Goal: Task Accomplishment & Management: Manage account settings

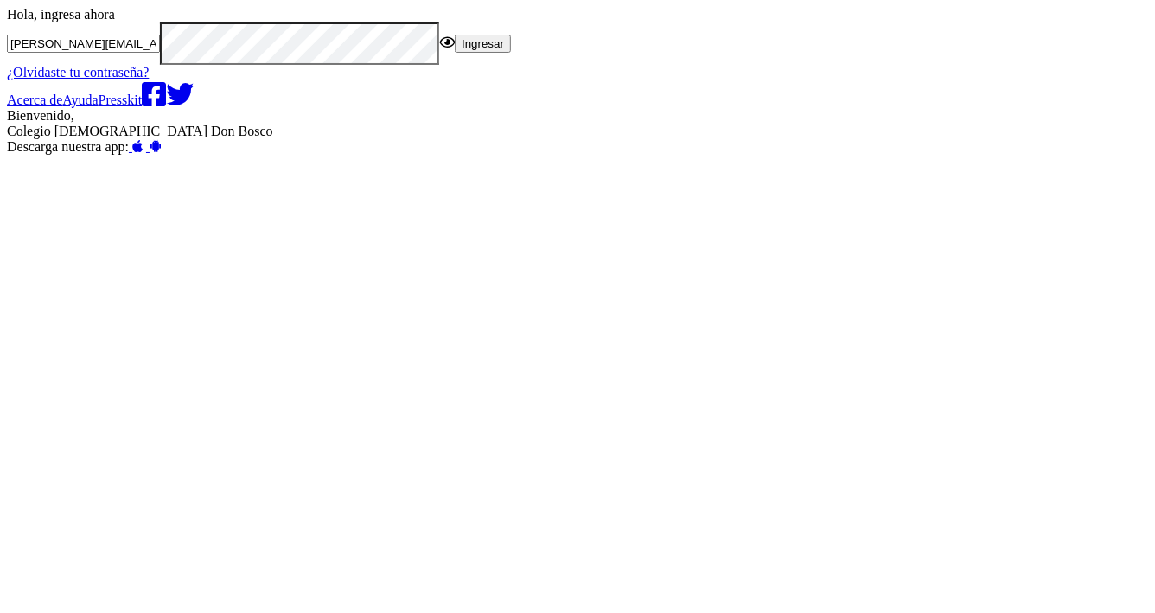
click at [160, 53] on input "miguel@edoo.io" at bounding box center [83, 44] width 153 height 18
click at [160, 53] on input "donbosco@edoo.io" at bounding box center [83, 44] width 153 height 18
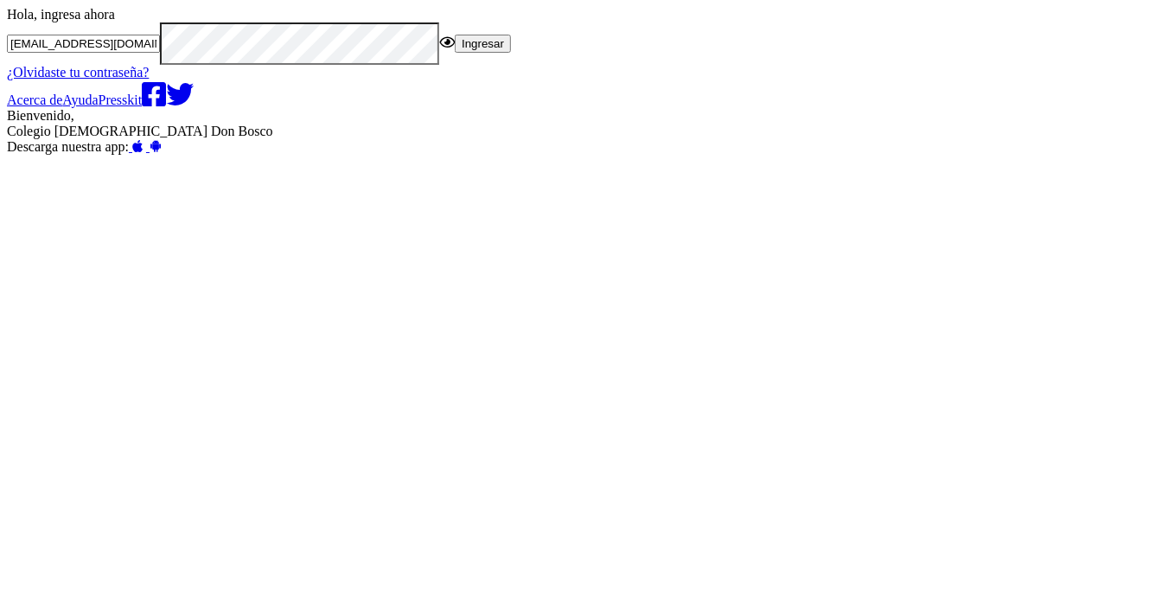
click at [160, 53] on input "donbosco@edoo.io" at bounding box center [83, 44] width 153 height 18
type input "edoo.donbosco"
click at [455, 35] on button "Ingresar" at bounding box center [483, 44] width 56 height 18
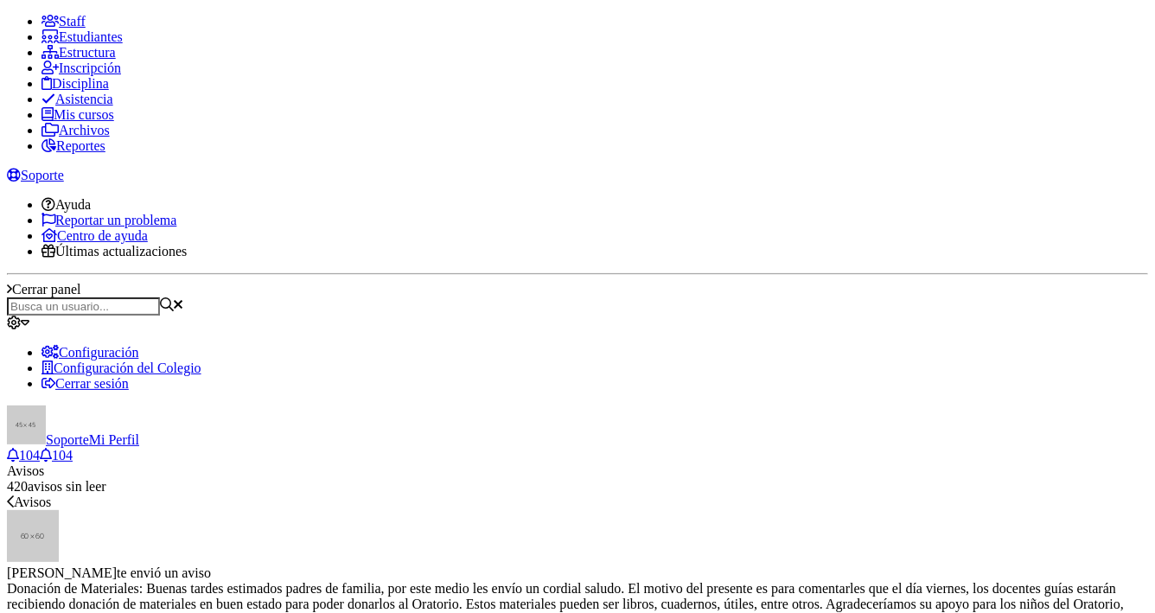
drag, startPoint x: 335, startPoint y: 333, endPoint x: 410, endPoint y: 329, distance: 75.3
copy span "Acerca de"
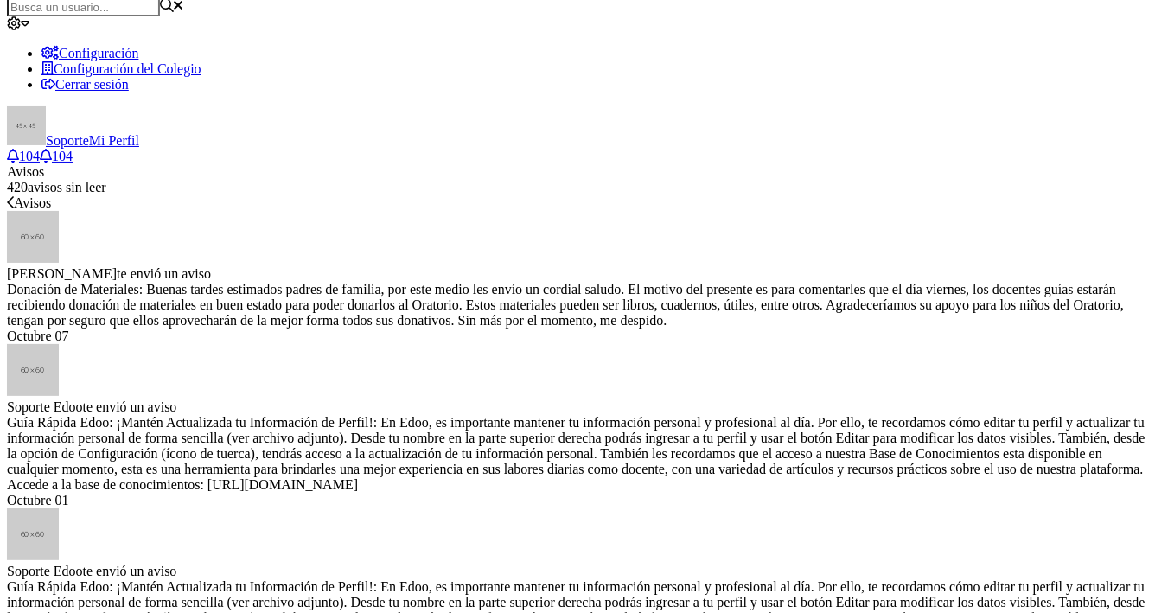
scroll to position [553, 0]
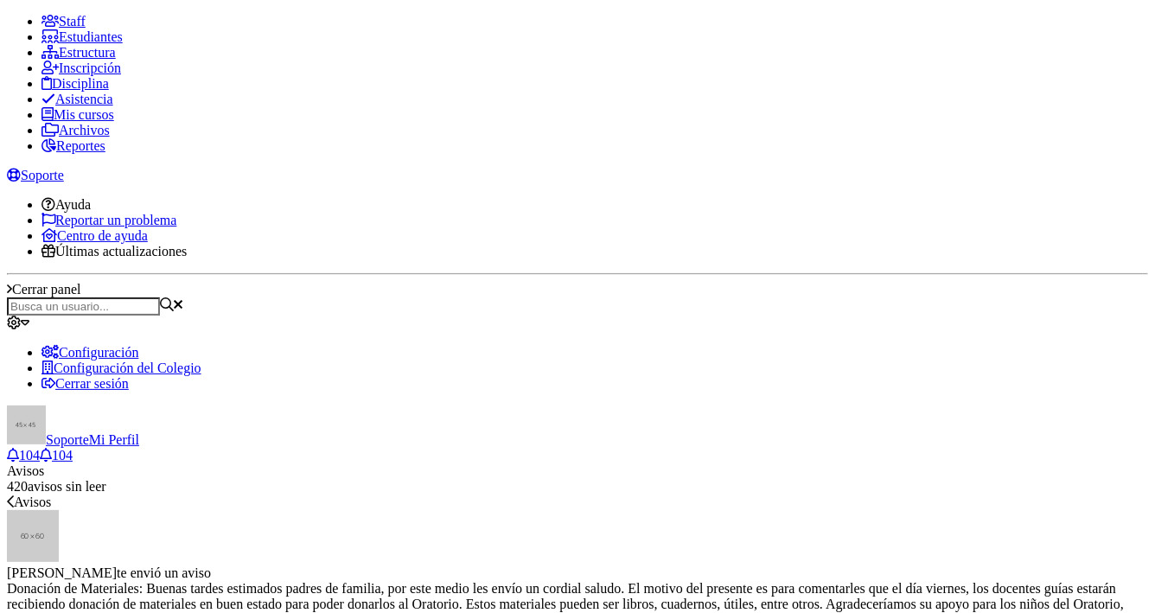
click at [7, 14] on span at bounding box center [7, 14] width 0 height 0
click at [160, 297] on input "text" at bounding box center [83, 306] width 153 height 18
type input "paulo cesar"
click at [7, 14] on span at bounding box center [7, 14] width 0 height 0
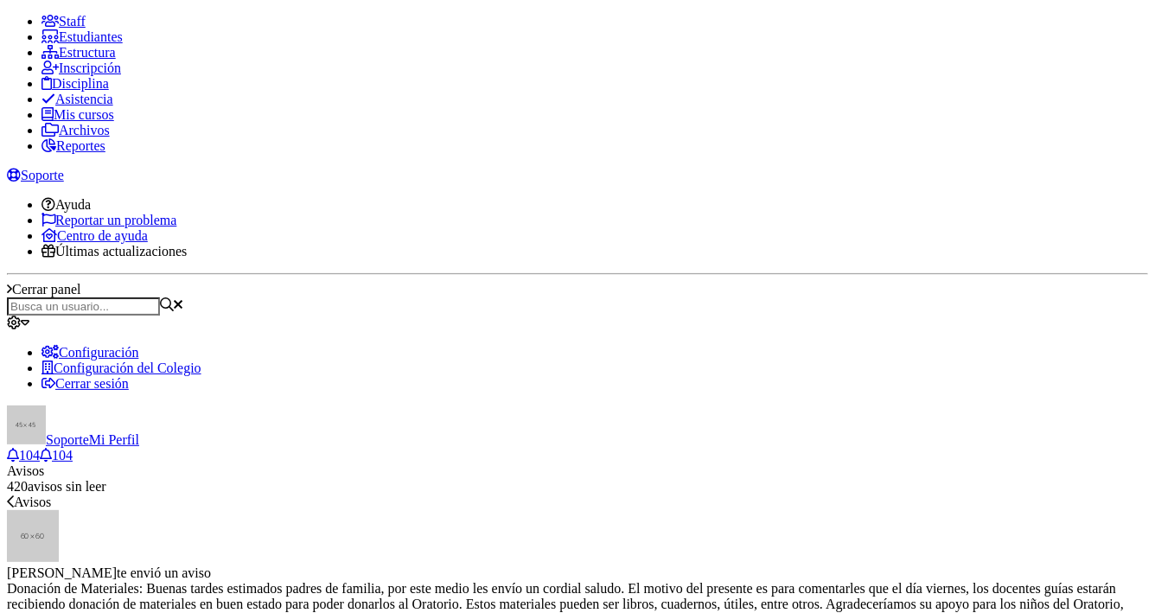
click at [160, 297] on input "text" at bounding box center [83, 306] width 153 height 18
type input "paulo cesar"
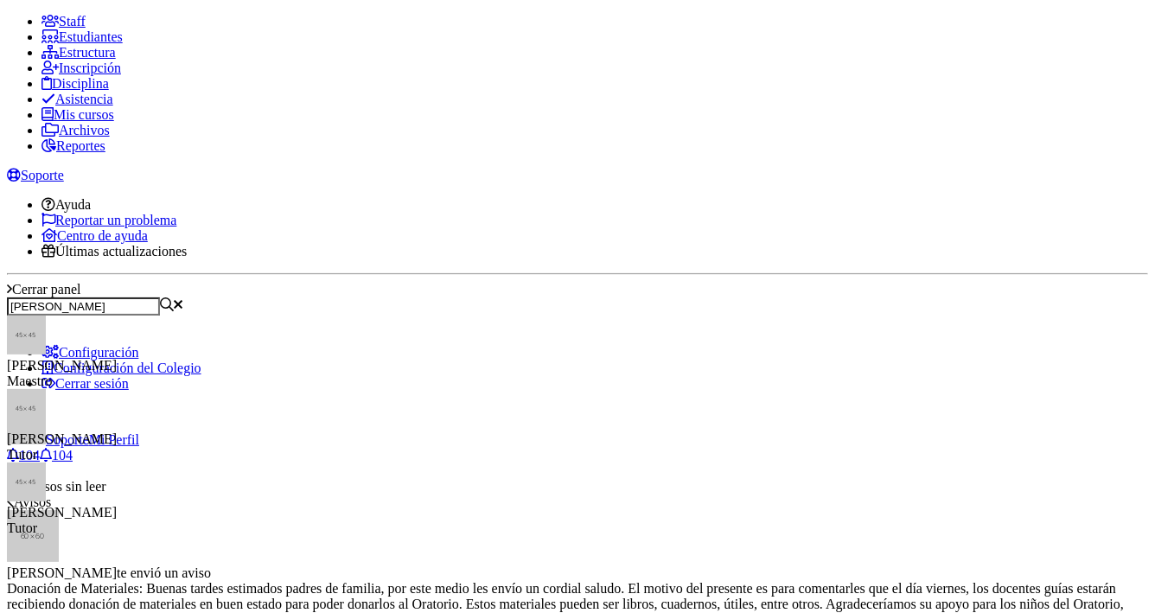
click at [117, 358] on div "Paulo Cesar Mazariegos Pineda Maestro" at bounding box center [62, 373] width 110 height 31
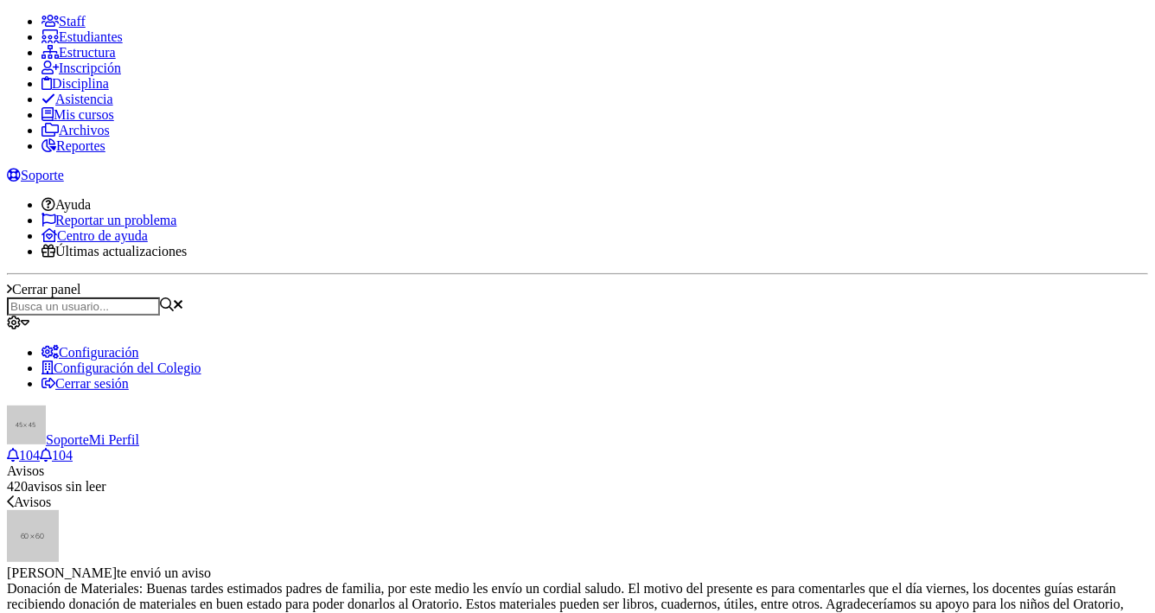
click at [7, 14] on span at bounding box center [7, 14] width 0 height 0
click at [290, 297] on div at bounding box center [577, 306] width 1141 height 18
click at [160, 297] on input "text" at bounding box center [83, 306] width 153 height 18
type input "paulo cesar"
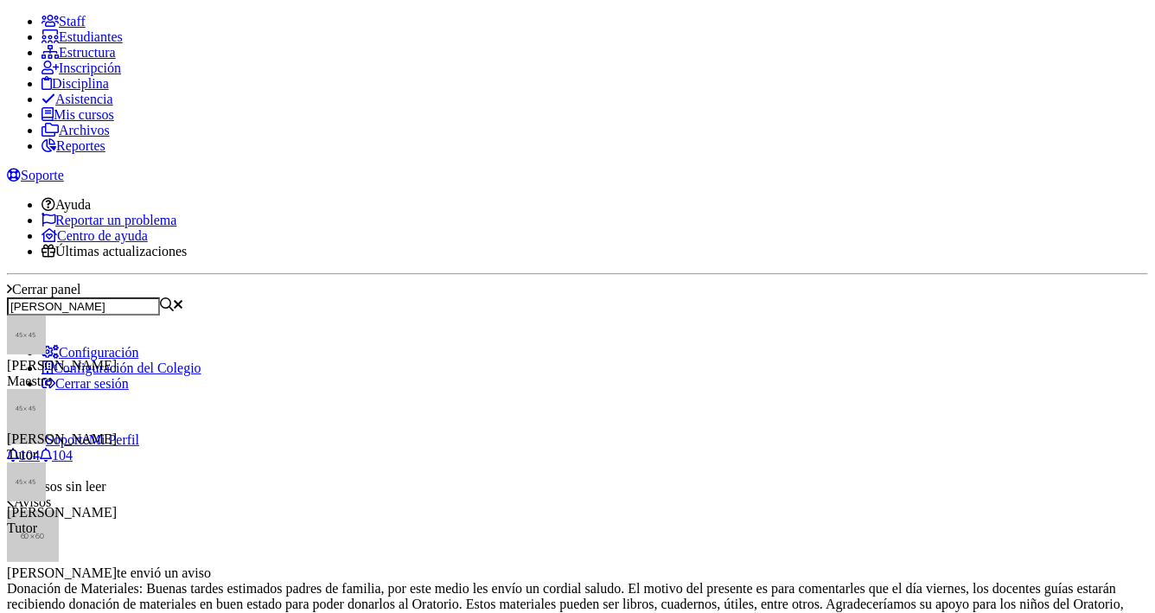
click at [117, 358] on div "[PERSON_NAME]" at bounding box center [62, 366] width 110 height 16
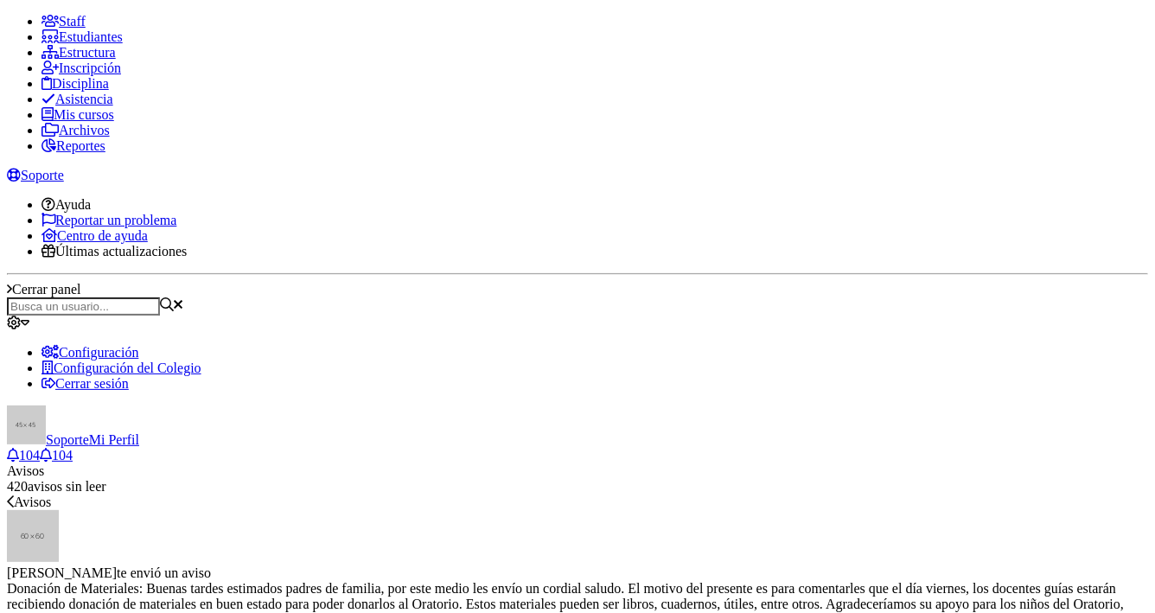
scroll to position [553, 0]
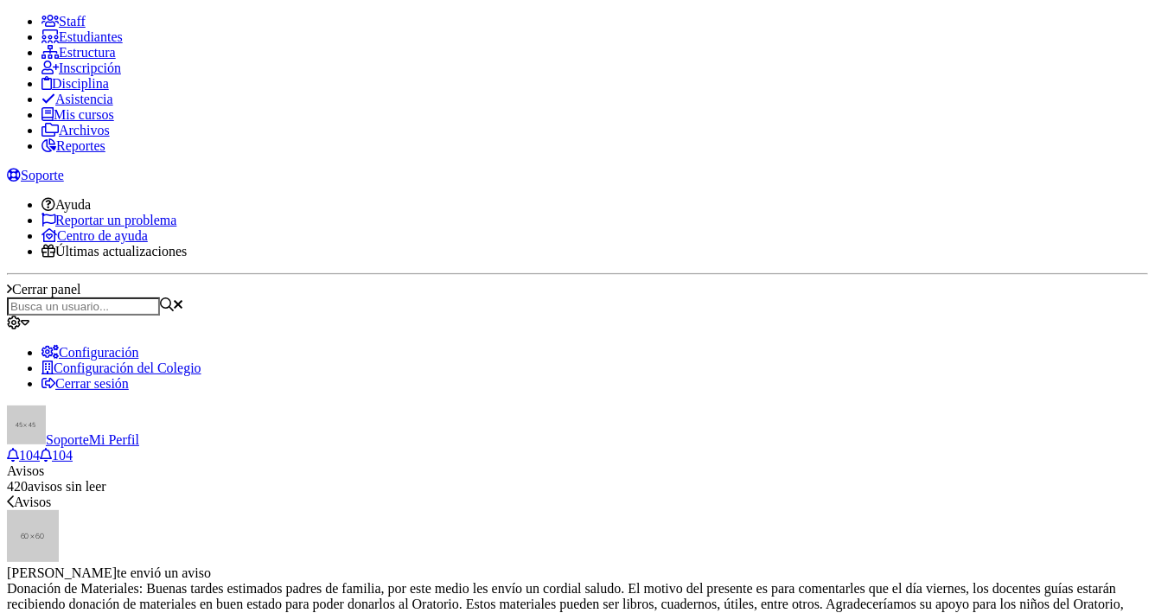
click at [94, 60] on span "Estructura" at bounding box center [87, 52] width 57 height 15
click at [7, 14] on span at bounding box center [7, 14] width 0 height 0
click at [160, 297] on input "text" at bounding box center [83, 306] width 153 height 18
type input "paulo cesar"
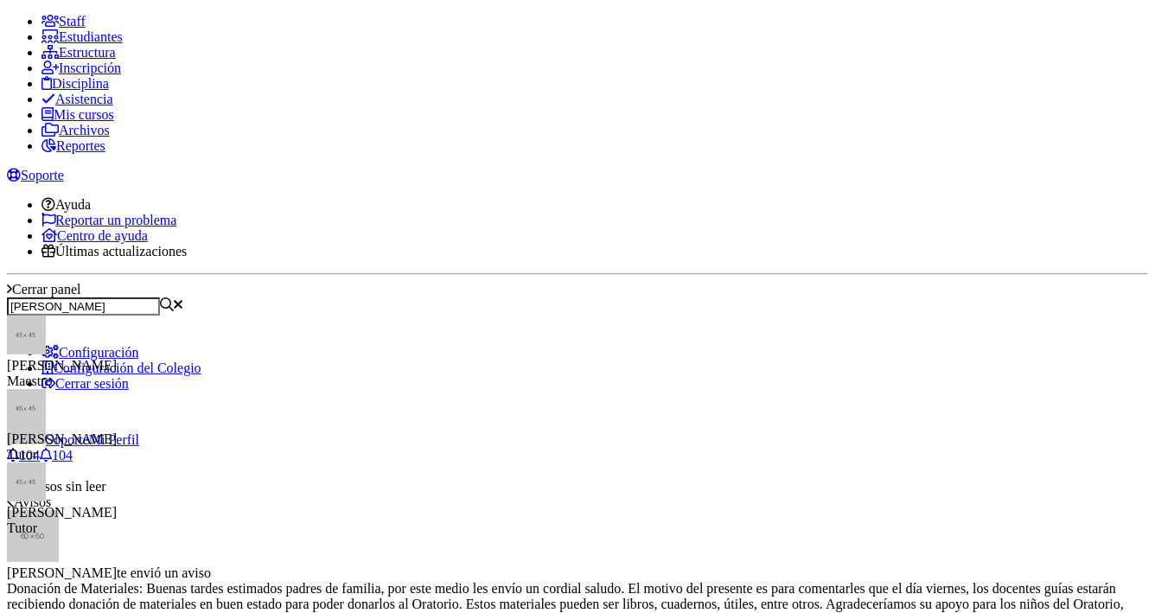
click at [117, 358] on div "[PERSON_NAME]" at bounding box center [62, 366] width 110 height 16
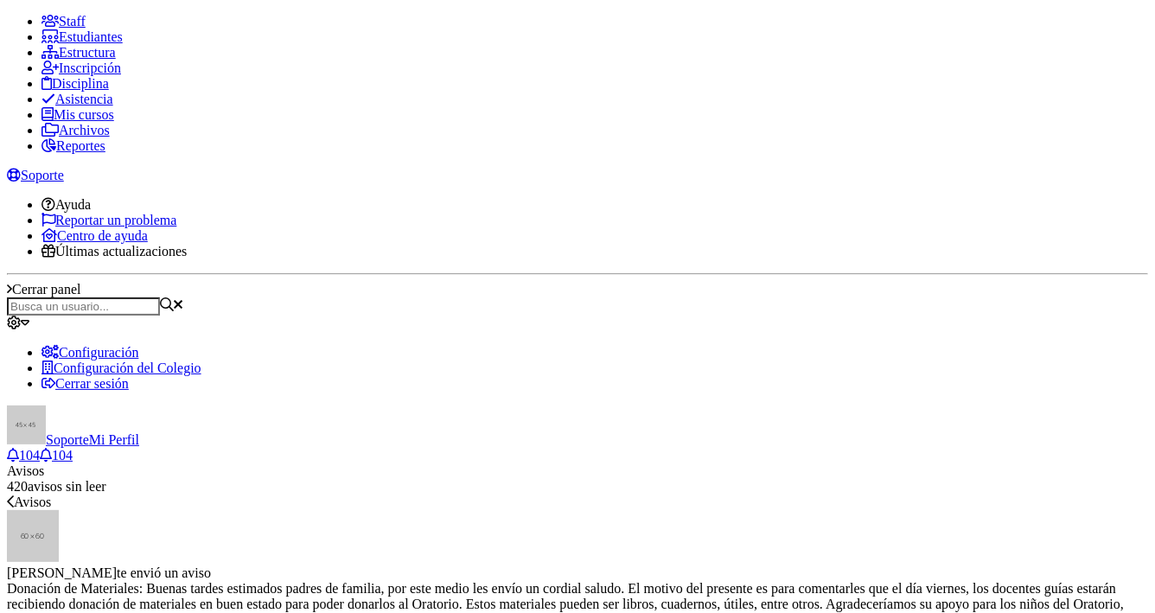
click at [7, 14] on span at bounding box center [7, 14] width 0 height 0
click at [160, 297] on input "text" at bounding box center [83, 306] width 153 height 18
type input "paulo cesar"
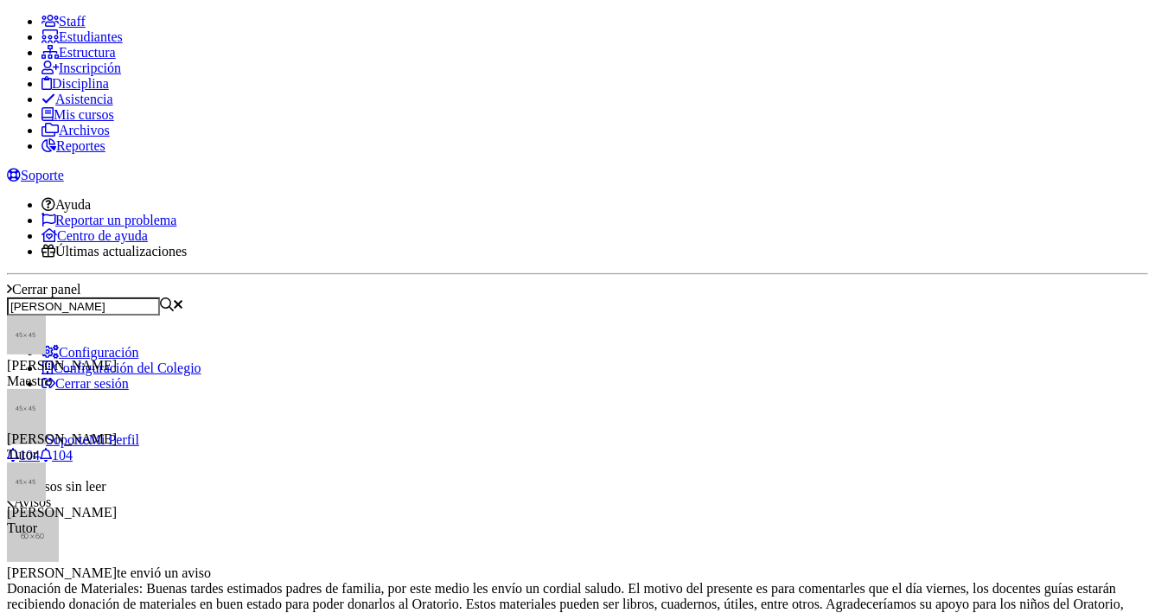
click at [117, 374] on div "Maestro" at bounding box center [62, 382] width 110 height 16
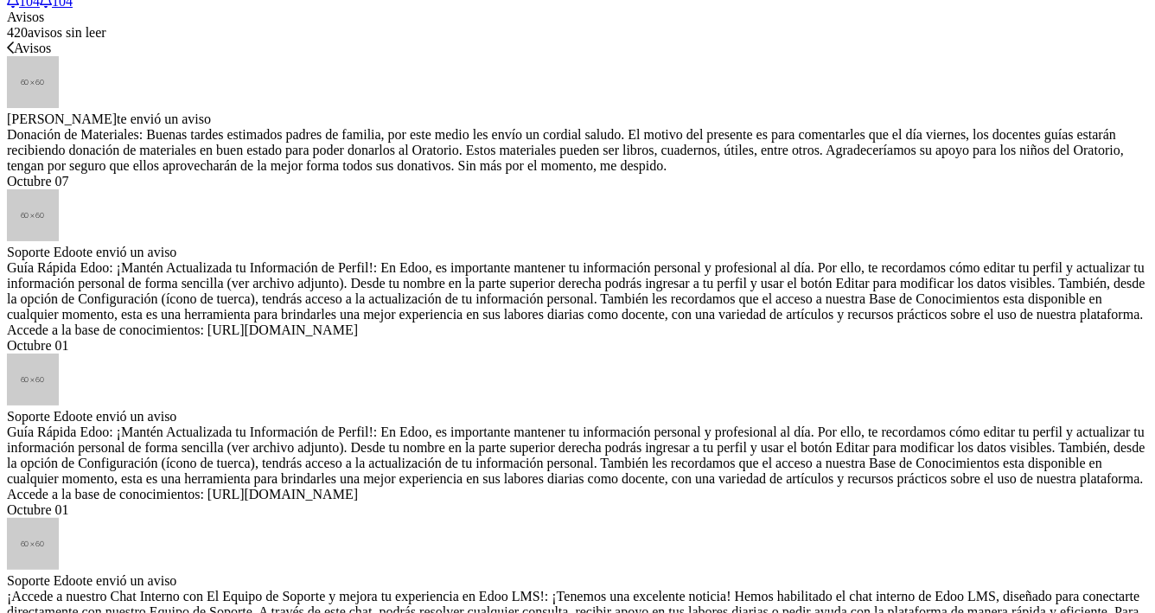
scroll to position [553, 0]
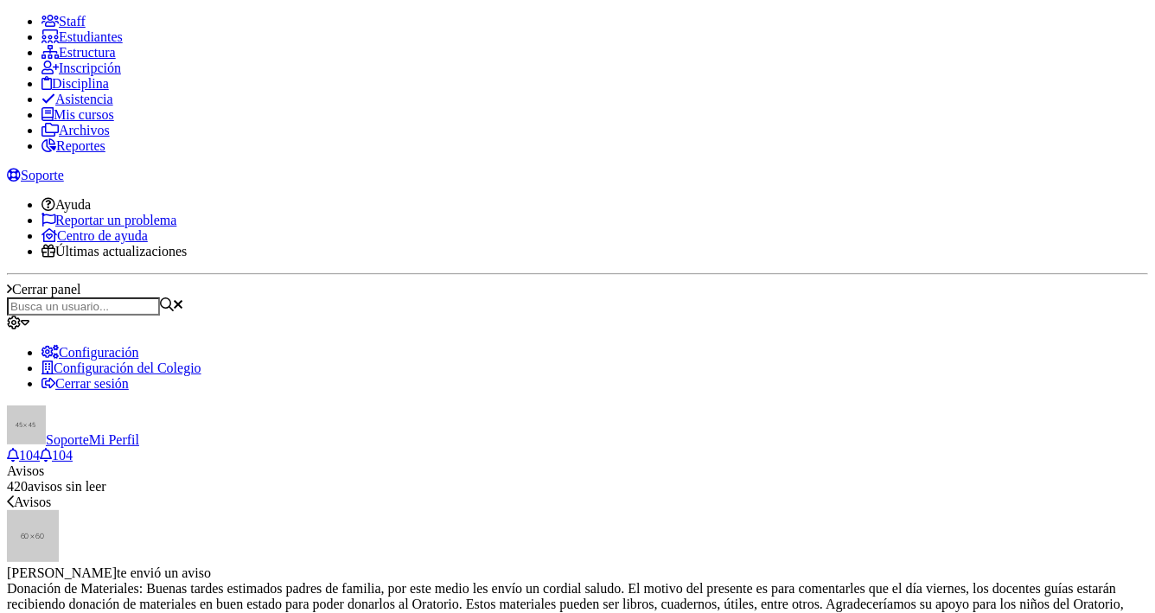
drag, startPoint x: 0, startPoint y: 0, endPoint x: 367, endPoint y: 28, distance: 367.7
click at [160, 297] on input "text" at bounding box center [83, 306] width 153 height 18
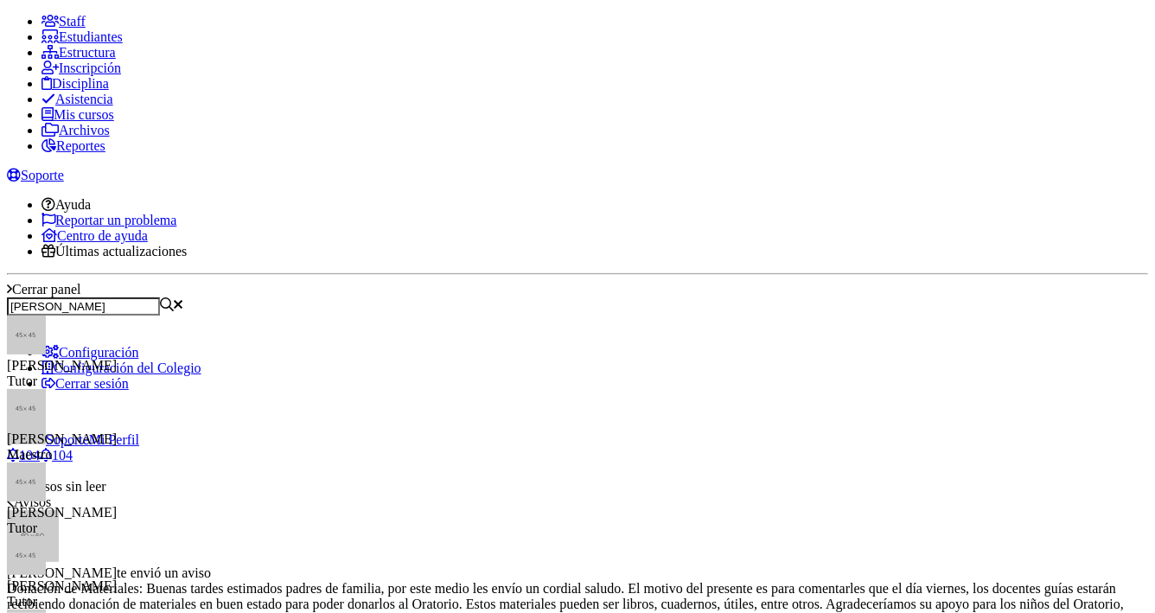
type input "paulo mazarie"
click at [160, 358] on div "Paulo Cesar Mazariegos Pineda Maestro" at bounding box center [83, 373] width 153 height 31
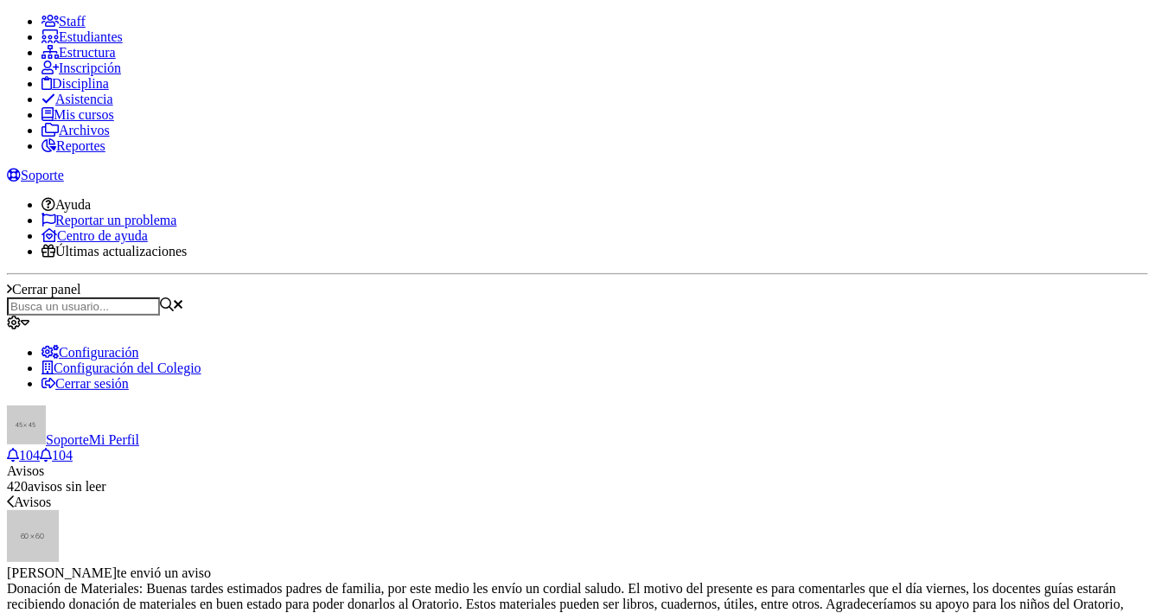
drag, startPoint x: 465, startPoint y: 175, endPoint x: 786, endPoint y: 169, distance: 320.9
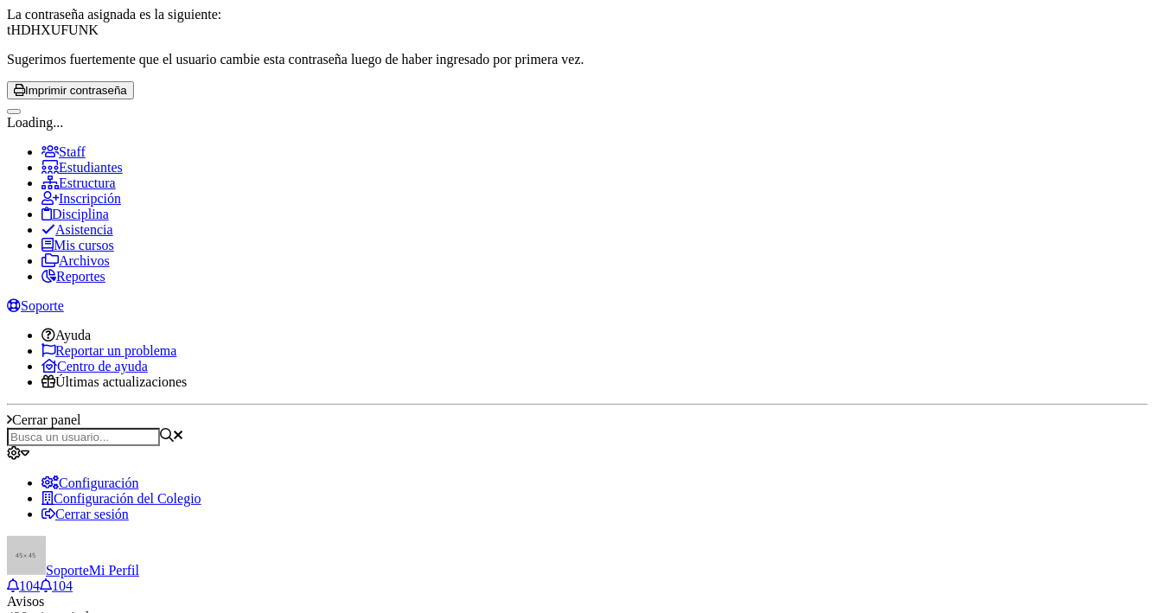
click at [568, 38] on div "tHDHXUFUNK" at bounding box center [577, 30] width 1141 height 16
copy div "tHDHXUFUNK"
click at [911, 67] on div "La contraseña asignada es la siguiente: tHDHXUFUNK Sugerimos fuertemente que el…" at bounding box center [577, 37] width 1141 height 61
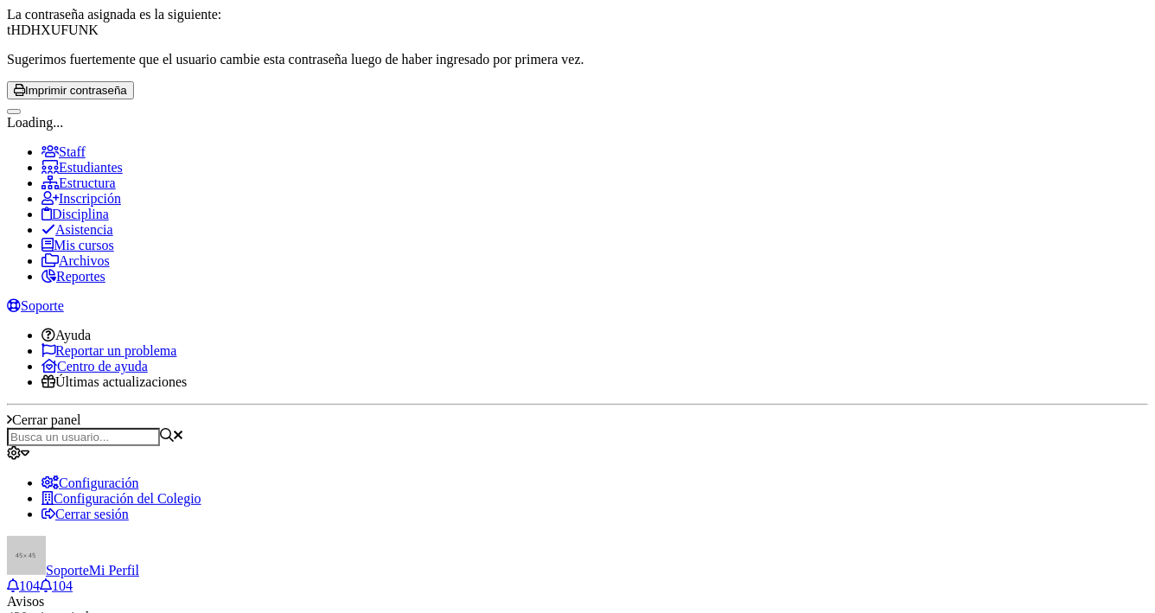
click at [21, 114] on button at bounding box center [14, 111] width 14 height 5
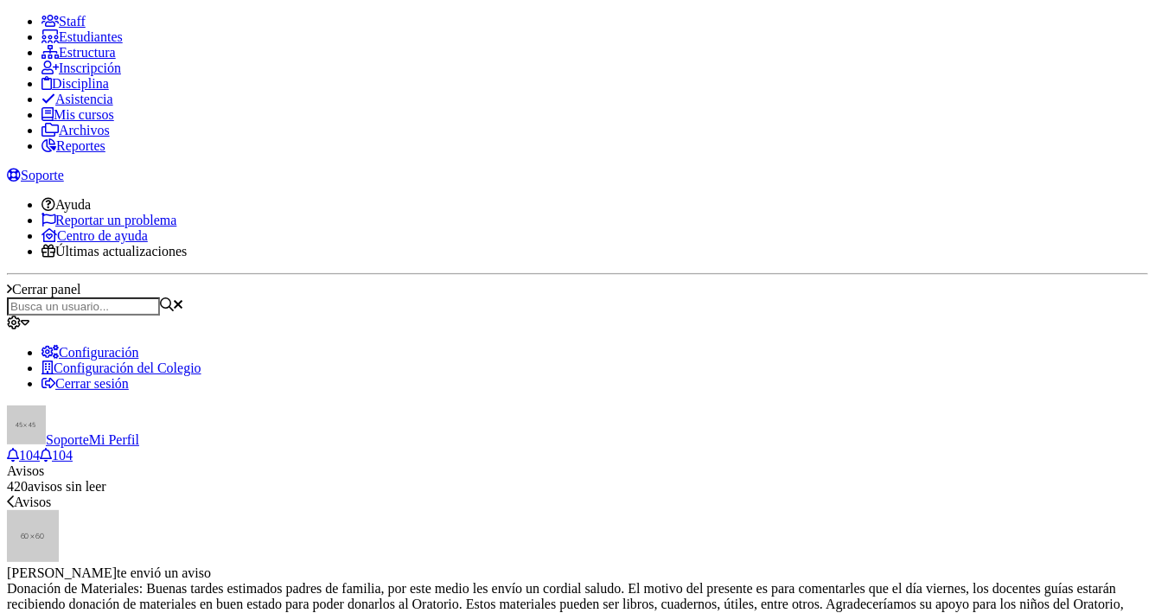
click at [7, 14] on span at bounding box center [7, 14] width 0 height 0
click at [160, 297] on input "text" at bounding box center [83, 306] width 153 height 18
type input "[PERSON_NAME]"
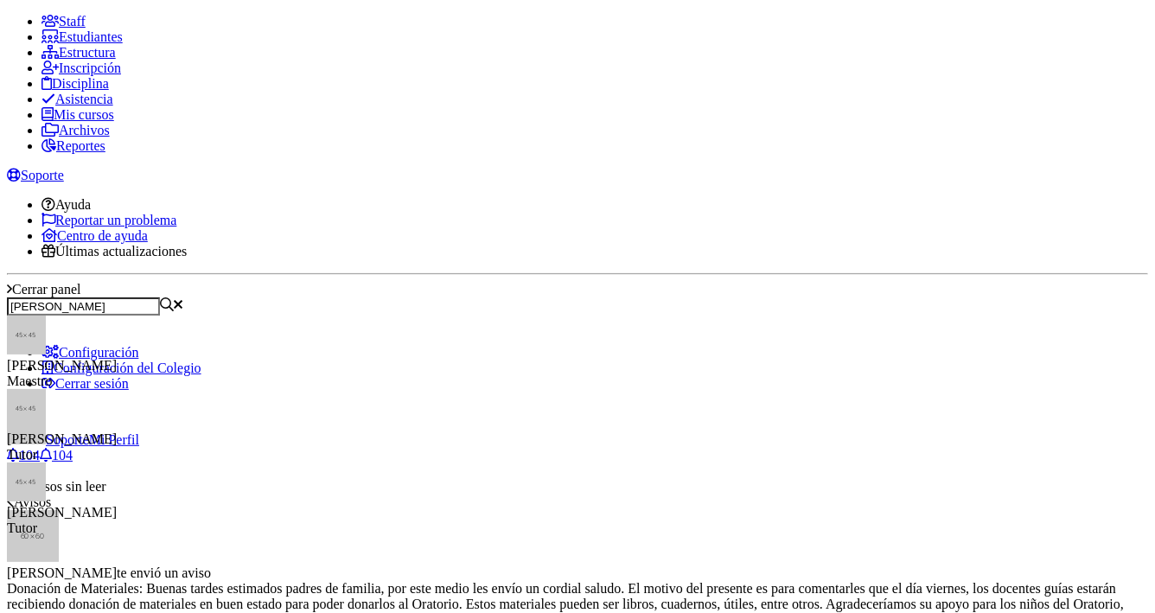
click at [117, 374] on div "Maestro" at bounding box center [62, 382] width 110 height 16
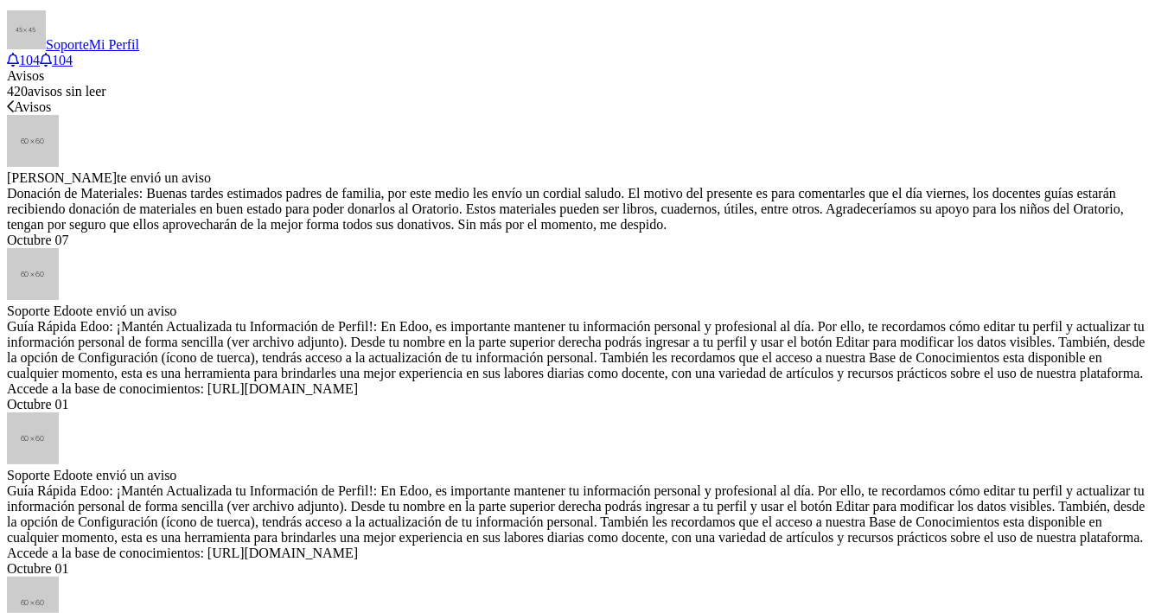
scroll to position [553, 0]
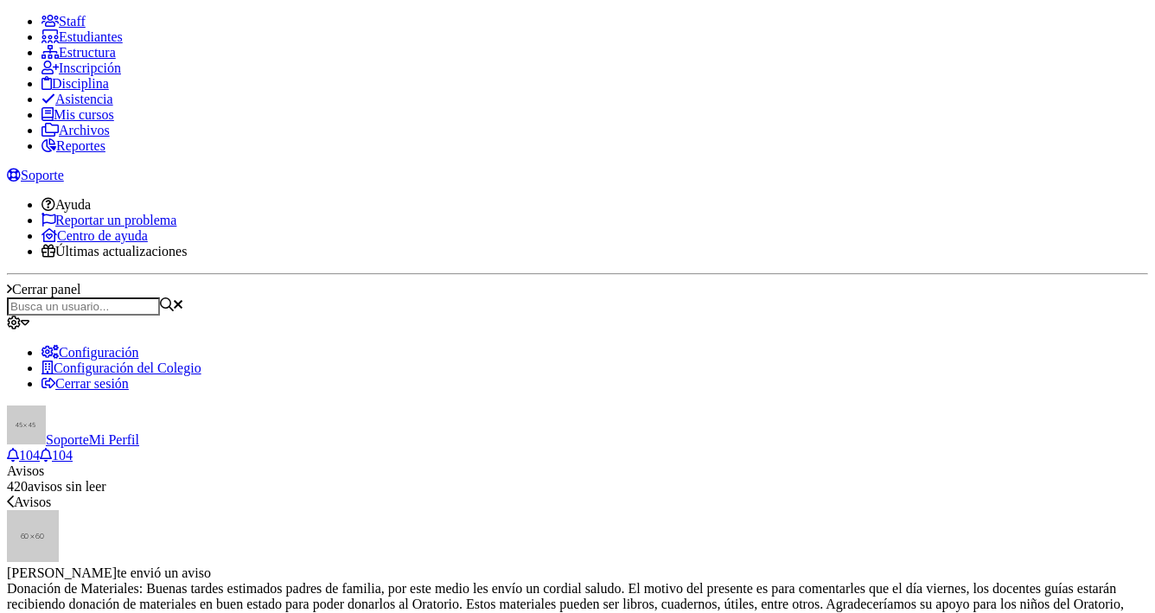
click at [160, 297] on input "text" at bounding box center [83, 306] width 153 height 18
type input "[PERSON_NAME]"
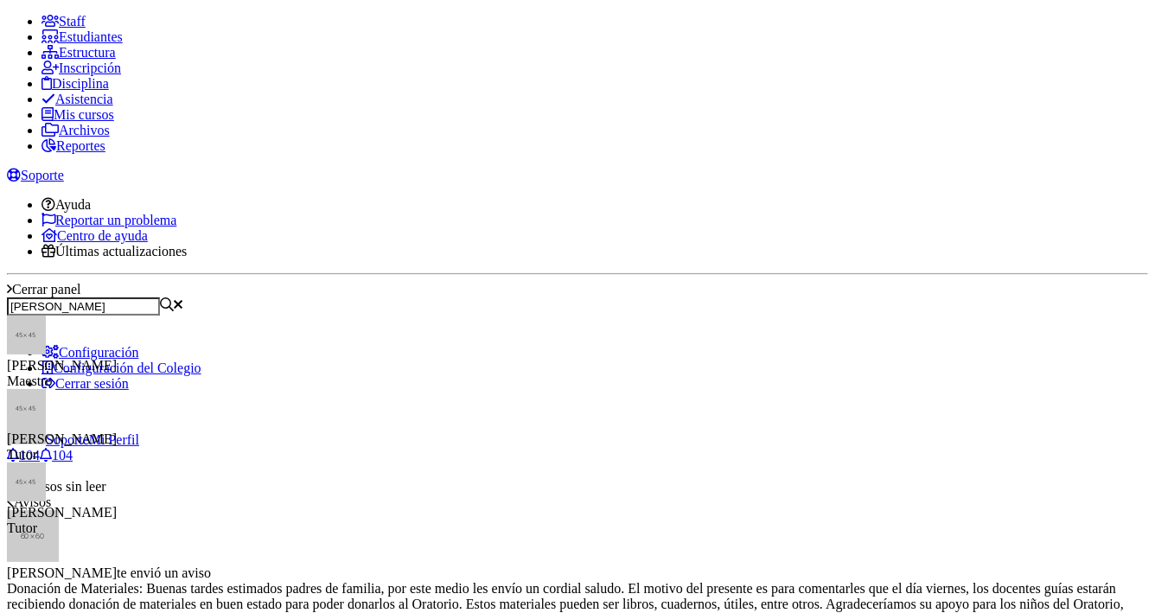
click at [117, 358] on div "[PERSON_NAME]" at bounding box center [62, 366] width 110 height 16
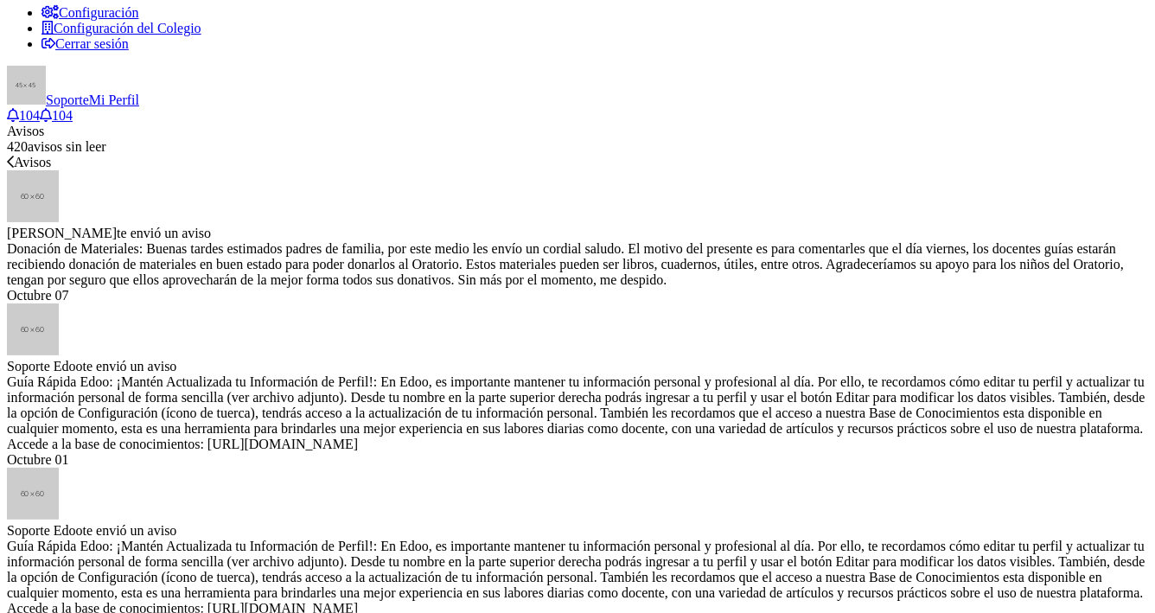
scroll to position [553, 0]
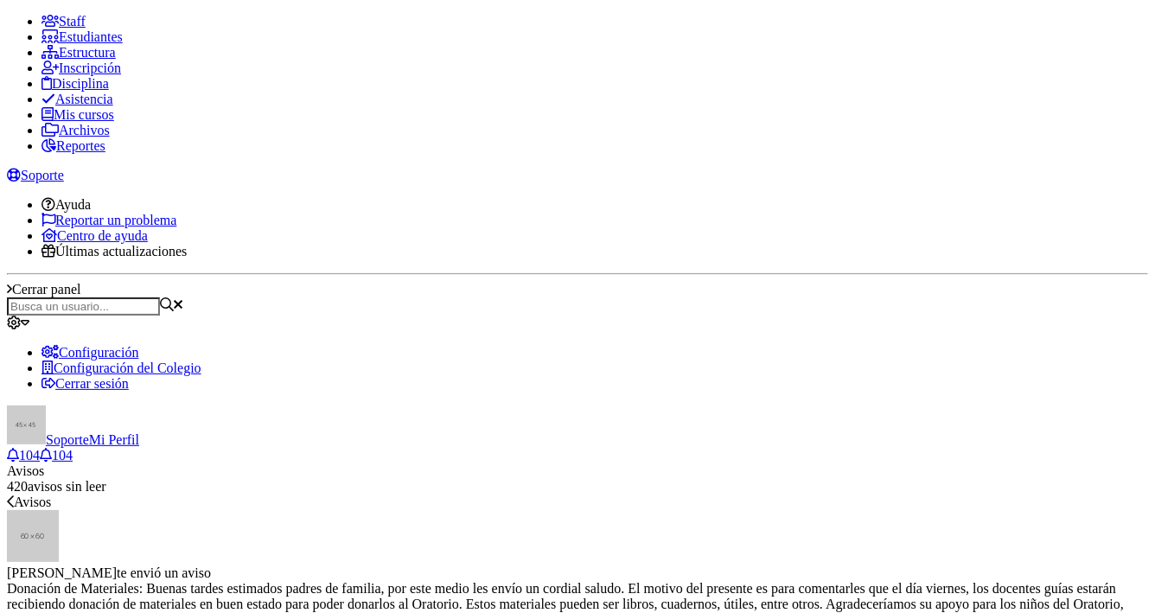
click at [7, 14] on link at bounding box center [7, 14] width 0 height 0
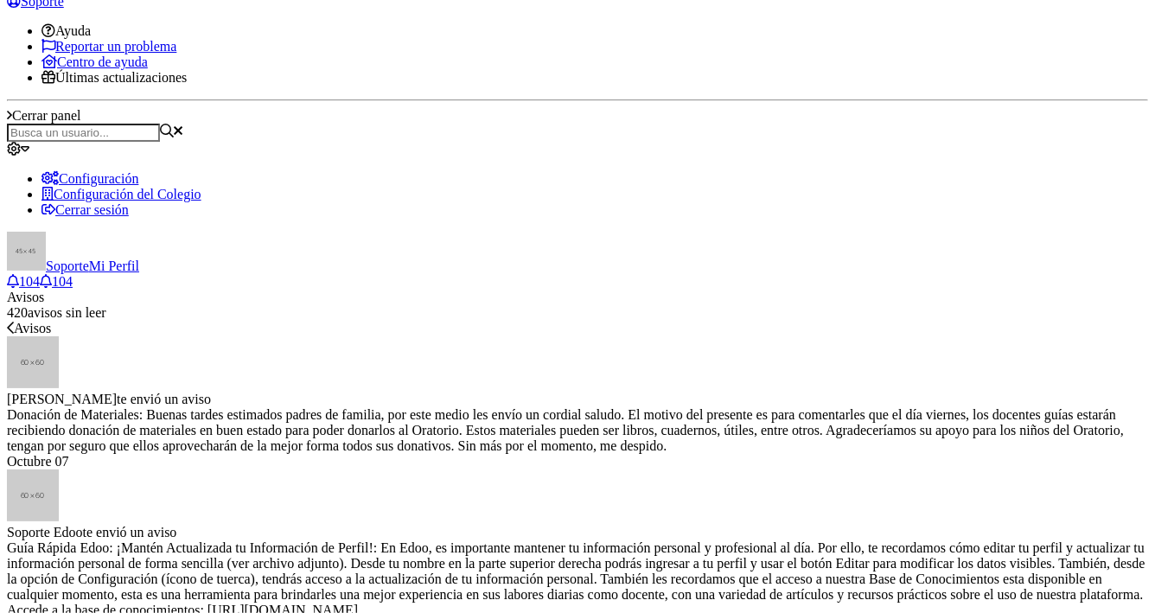
scroll to position [263, 0]
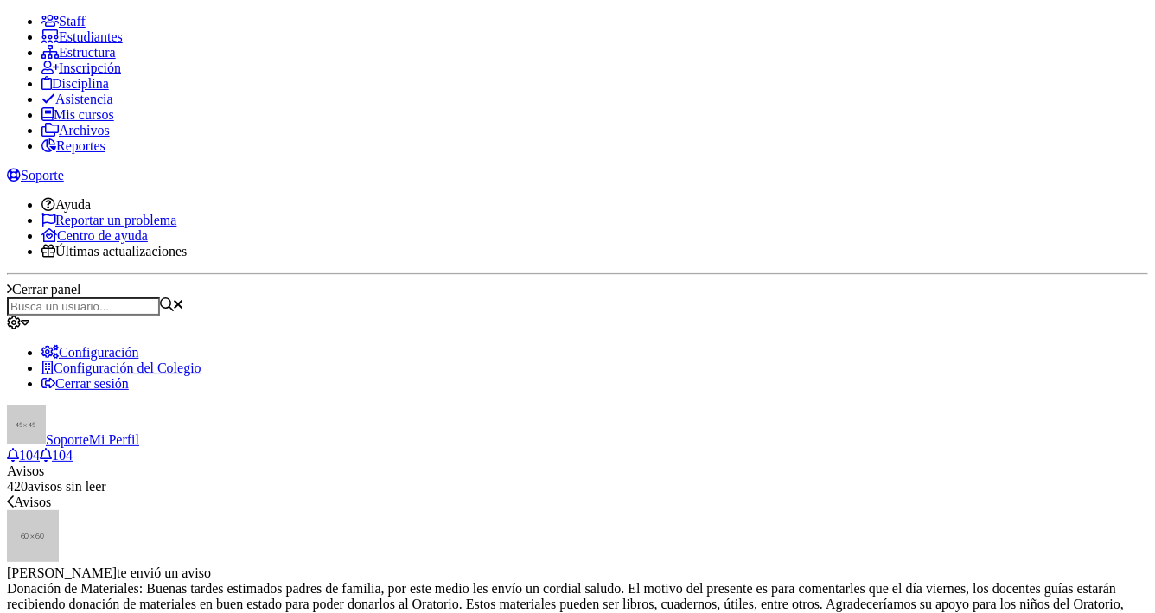
type input "Lengua y Literatura 4"
type input "None"
type input "LENGUA Y LITERATURA 4"
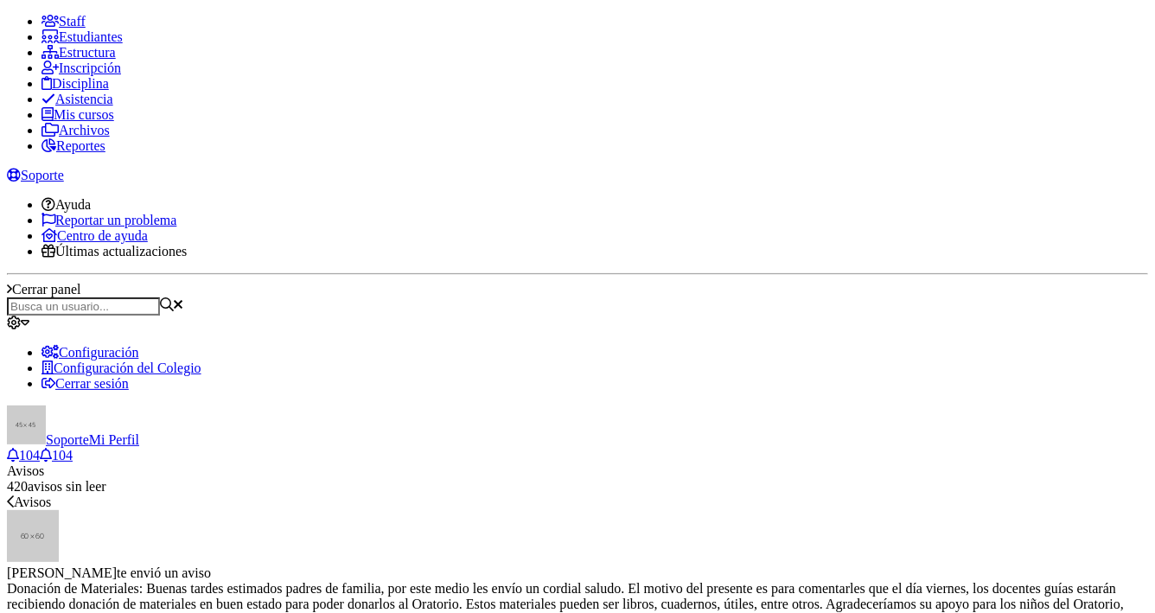
type input "1"
type input "10170"
checkbox input "true"
select select "2"
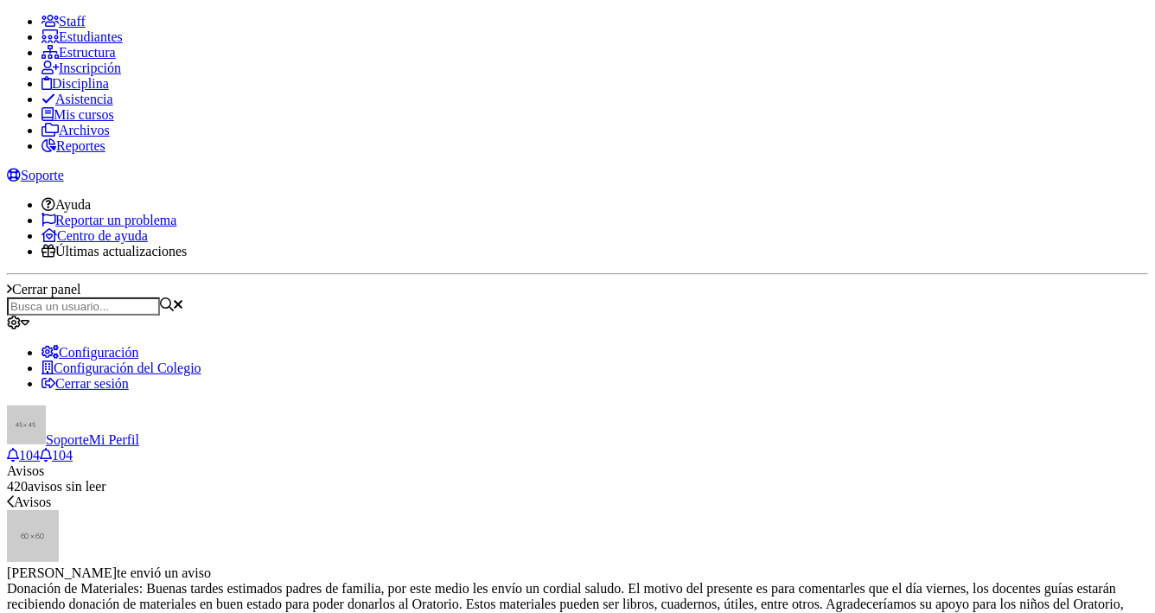
select select "2"
click at [160, 297] on input "text" at bounding box center [83, 306] width 153 height 18
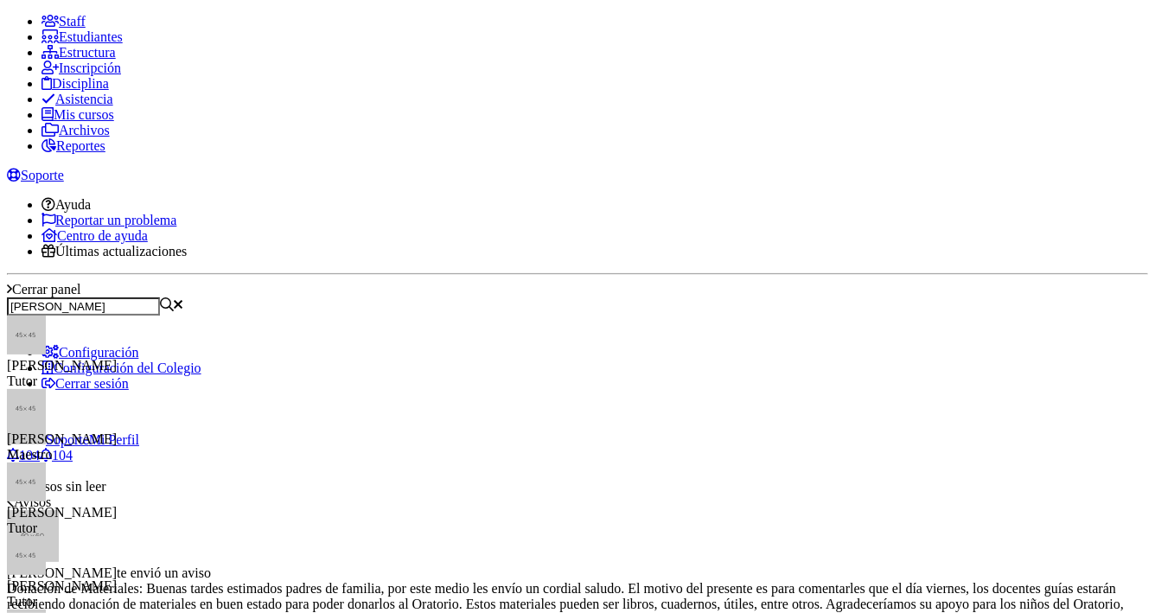
type input "paulo"
